Goal: Task Accomplishment & Management: Manage account settings

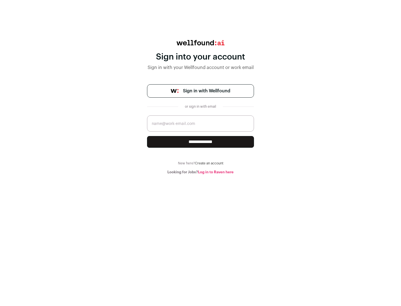
click at [206, 91] on span "Sign in with Wellfound" at bounding box center [206, 91] width 47 height 7
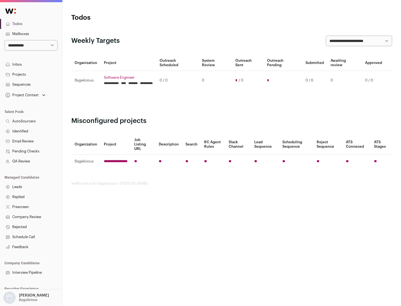
click at [31, 74] on link "Projects" at bounding box center [31, 75] width 62 height 10
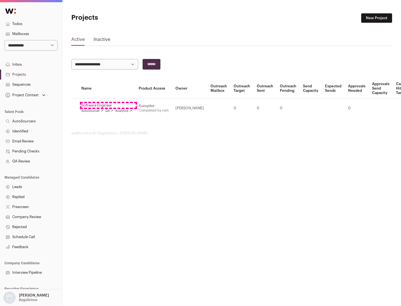
click at [108, 105] on link "Software Engineer" at bounding box center [106, 105] width 51 height 4
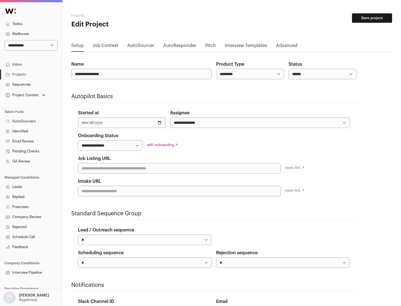
click at [372, 18] on button "Save project" at bounding box center [372, 17] width 40 height 9
